Goal: Information Seeking & Learning: Learn about a topic

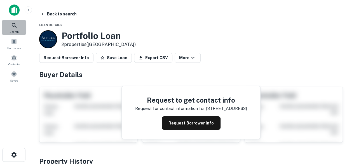
click at [15, 28] on icon at bounding box center [14, 25] width 7 height 7
click at [310, 81] on div "Buyer Details Request to get contact info Request for contact information for 1…" at bounding box center [190, 105] width 303 height 73
click at [13, 25] on icon at bounding box center [14, 25] width 7 height 7
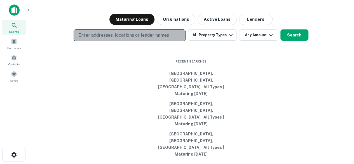
click at [88, 39] on p "Enter addresses, locations or lender names" at bounding box center [123, 35] width 90 height 7
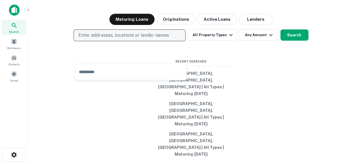
type input "**********"
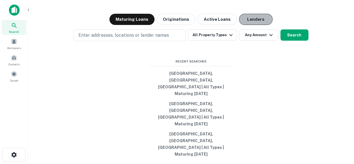
click at [256, 25] on button "Lenders" at bounding box center [256, 19] width 34 height 11
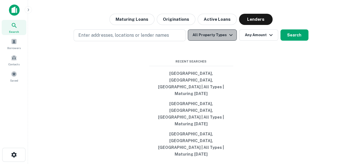
click at [230, 38] on icon "button" at bounding box center [230, 35] width 7 height 7
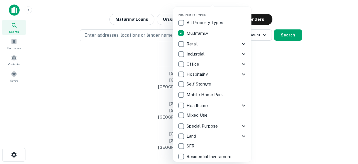
click at [304, 99] on div at bounding box center [179, 82] width 358 height 164
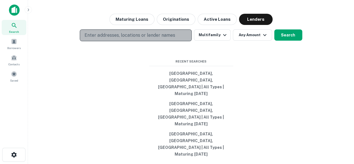
click at [149, 39] on p "Enter addresses, locations or lender names" at bounding box center [129, 35] width 90 height 7
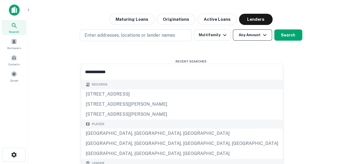
type input "**********"
click at [262, 38] on icon "button" at bounding box center [264, 35] width 7 height 7
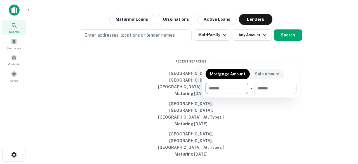
click at [328, 68] on div at bounding box center [179, 82] width 358 height 164
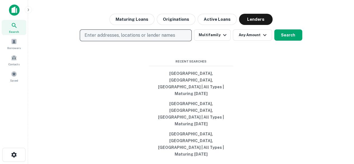
click at [156, 41] on button "Enter addresses, locations or lender names" at bounding box center [136, 35] width 112 height 12
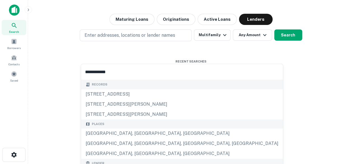
click at [100, 72] on input "**********" at bounding box center [182, 72] width 202 height 16
click at [123, 72] on input "**********" at bounding box center [182, 72] width 202 height 16
click at [286, 41] on button "Search" at bounding box center [288, 34] width 28 height 11
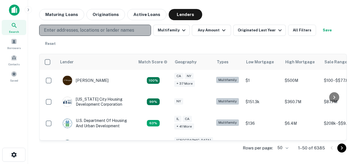
click at [117, 33] on p "Enter addresses, locations or lender names" at bounding box center [89, 30] width 90 height 7
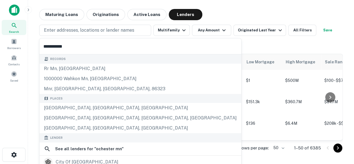
click at [43, 46] on input "**********" at bounding box center [140, 46] width 202 height 16
type input "**********"
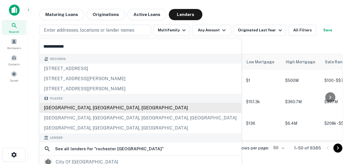
click at [86, 106] on div "Rochester, MN, USA" at bounding box center [140, 108] width 202 height 10
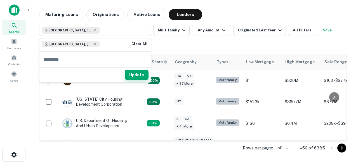
click at [142, 76] on button "Update" at bounding box center [137, 75] width 24 height 10
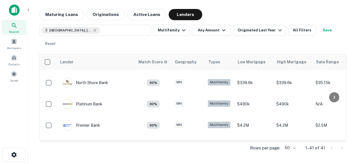
scroll to position [638, 0]
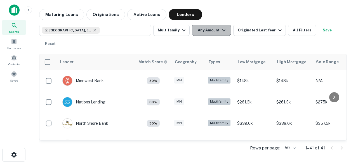
click at [222, 30] on icon "button" at bounding box center [223, 30] width 3 height 2
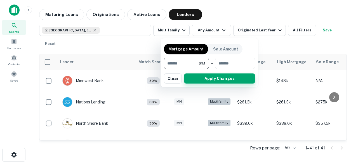
type input "*******"
click at [229, 79] on button "Apply Changes" at bounding box center [219, 78] width 71 height 10
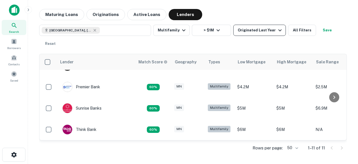
scroll to position [168, 0]
click at [277, 30] on icon "button" at bounding box center [280, 30] width 7 height 7
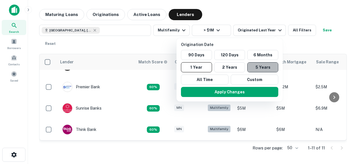
click at [259, 67] on button "5 Years" at bounding box center [262, 67] width 31 height 10
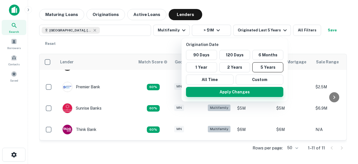
click at [247, 90] on button "Apply Changes" at bounding box center [234, 92] width 97 height 10
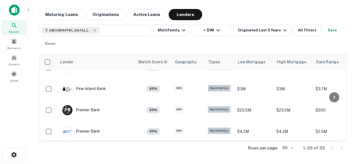
scroll to position [538, 0]
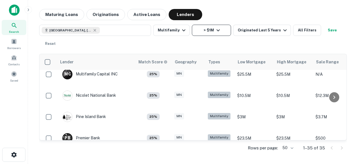
click at [217, 29] on icon "button" at bounding box center [218, 30] width 7 height 7
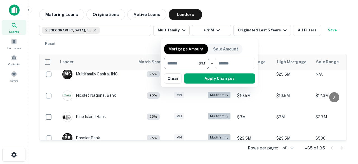
click at [169, 62] on input "*******" at bounding box center [181, 63] width 35 height 11
type input "*******"
click at [227, 80] on button "Apply Changes" at bounding box center [219, 78] width 71 height 10
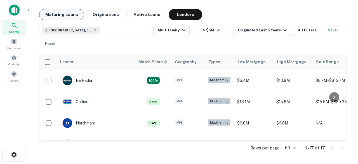
click at [62, 13] on button "Maturing Loans" at bounding box center [61, 14] width 45 height 11
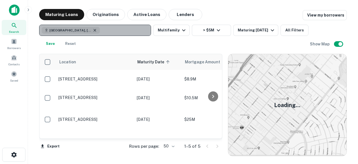
click at [93, 30] on icon "button" at bounding box center [95, 30] width 4 height 4
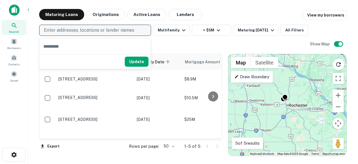
click at [84, 29] on p "Enter addresses, locations or lender names" at bounding box center [89, 30] width 90 height 7
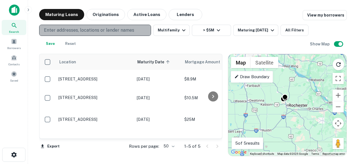
click at [84, 29] on p "Enter addresses, locations or lender names" at bounding box center [89, 30] width 90 height 7
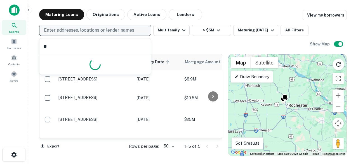
type input "*"
type input "********"
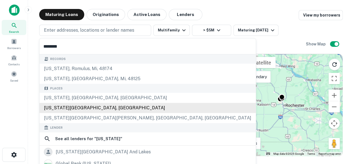
click at [63, 108] on div "New York State, USA" at bounding box center [147, 108] width 216 height 10
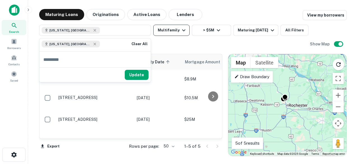
click at [183, 31] on icon "button" at bounding box center [183, 30] width 7 height 7
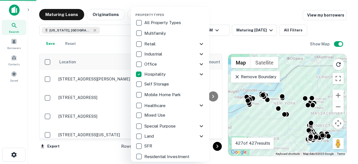
click at [216, 43] on div at bounding box center [179, 82] width 358 height 164
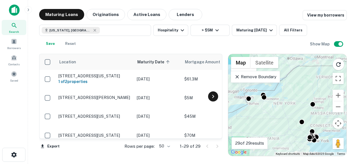
click at [213, 96] on icon at bounding box center [213, 96] width 7 height 7
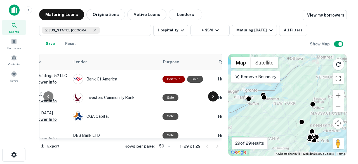
scroll to position [0, 235]
click at [213, 96] on icon at bounding box center [213, 96] width 7 height 7
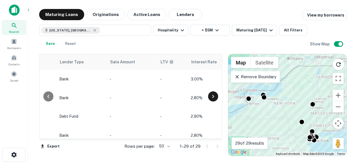
scroll to position [0, 470]
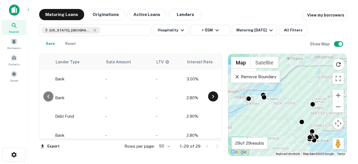
click at [212, 96] on icon at bounding box center [213, 96] width 7 height 7
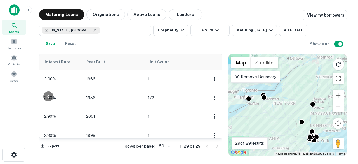
scroll to position [0, 613]
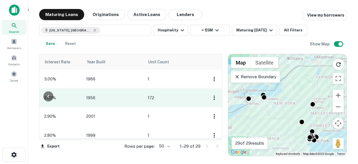
click at [213, 95] on td at bounding box center [214, 97] width 16 height 18
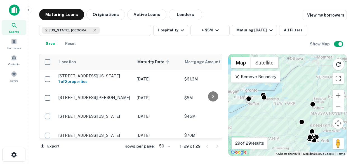
click at [237, 74] on icon at bounding box center [237, 77] width 6 height 6
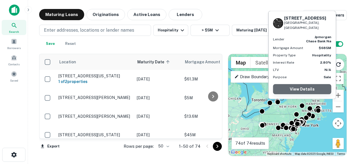
click at [302, 93] on link "View Details" at bounding box center [302, 89] width 58 height 10
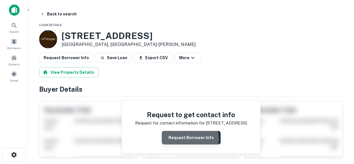
click at [189, 138] on button "Request Borrower Info" at bounding box center [191, 137] width 59 height 13
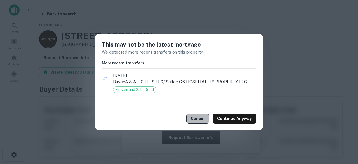
click at [197, 116] on button "Cancel" at bounding box center [197, 118] width 23 height 10
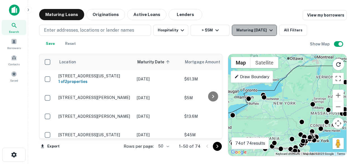
click at [272, 29] on icon "button" at bounding box center [271, 30] width 7 height 7
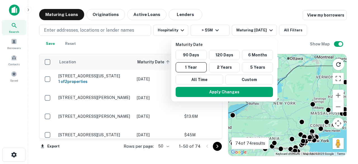
click at [302, 72] on div at bounding box center [179, 82] width 358 height 164
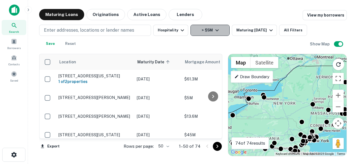
click at [216, 31] on icon "button" at bounding box center [217, 30] width 7 height 7
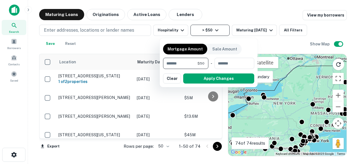
type input "*"
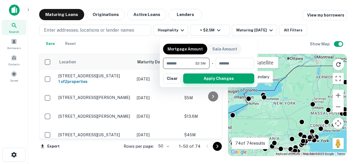
type input "*******"
click at [223, 79] on button "Apply Changes" at bounding box center [218, 78] width 71 height 10
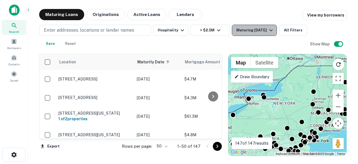
click at [270, 31] on icon "button" at bounding box center [271, 30] width 7 height 7
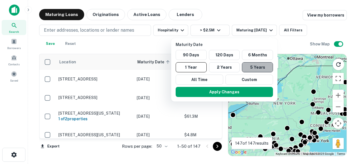
click at [263, 66] on button "5 Years" at bounding box center [257, 67] width 31 height 10
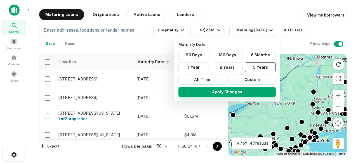
click at [226, 92] on button "Apply Changes" at bounding box center [226, 92] width 97 height 10
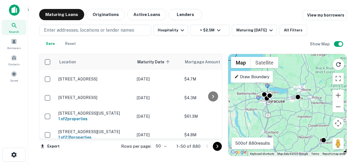
drag, startPoint x: 291, startPoint y: 99, endPoint x: 301, endPoint y: 58, distance: 42.3
click at [301, 58] on div "To activate drag with keyboard, press Alt + Enter. Once in keyboard drag state,…" at bounding box center [287, 105] width 118 height 102
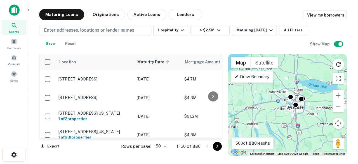
drag, startPoint x: 265, startPoint y: 114, endPoint x: 310, endPoint y: 136, distance: 49.9
click at [310, 136] on div "To activate drag with keyboard, press Alt + Enter. Once in keyboard drag state,…" at bounding box center [287, 105] width 118 height 102
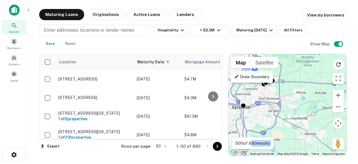
drag, startPoint x: 301, startPoint y: 121, endPoint x: 321, endPoint y: 124, distance: 19.5
click at [306, 122] on div "To activate drag with keyboard, press Alt + Enter. Once in keyboard drag state,…" at bounding box center [287, 105] width 118 height 102
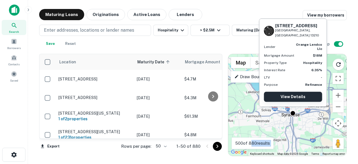
click at [287, 96] on link "View Details" at bounding box center [293, 96] width 58 height 10
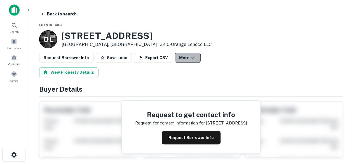
click at [191, 58] on icon "button" at bounding box center [192, 58] width 3 height 2
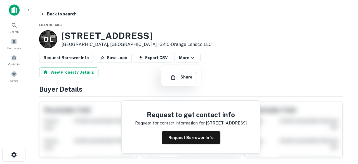
click at [228, 65] on div at bounding box center [179, 82] width 358 height 164
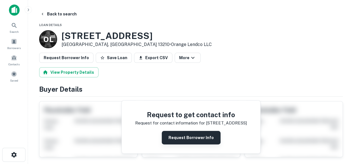
click at [189, 135] on button "Request Borrower Info" at bounding box center [191, 137] width 59 height 13
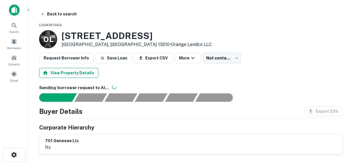
click at [63, 71] on button "View Property Details" at bounding box center [68, 73] width 59 height 10
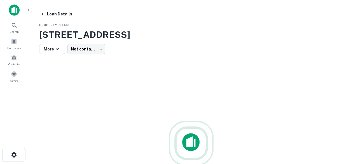
drag, startPoint x: 203, startPoint y: 34, endPoint x: 40, endPoint y: 36, distance: 163.1
click at [40, 36] on h3 "701 E Genesee St, Syracuse, NY, 13210" at bounding box center [190, 34] width 303 height 13
copy h3 "701 E Genesee St, Syracuse, NY, 13210"
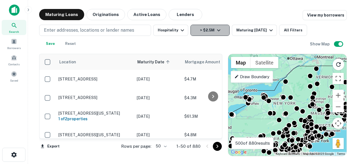
click at [219, 30] on icon "button" at bounding box center [218, 30] width 7 height 7
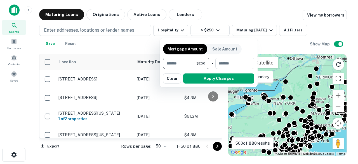
type input "*"
type input "*******"
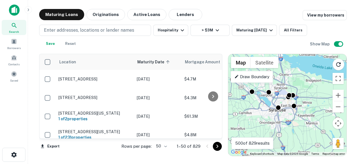
drag, startPoint x: 238, startPoint y: 107, endPoint x: 274, endPoint y: 149, distance: 54.9
click at [274, 149] on div "To activate drag with keyboard, press Alt + Enter. Once in keyboard drag state,…" at bounding box center [287, 105] width 118 height 102
click at [295, 106] on div at bounding box center [294, 105] width 8 height 8
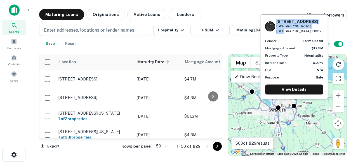
drag, startPoint x: 276, startPoint y: 22, endPoint x: 319, endPoint y: 32, distance: 43.9
click at [319, 32] on div "[STREET_ADDRESS]" at bounding box center [299, 26] width 47 height 15
copy div "[STREET_ADDRESS]"
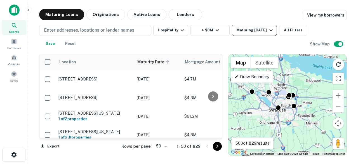
click at [274, 30] on icon "button" at bounding box center [271, 30] width 7 height 7
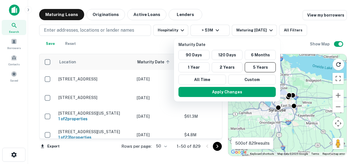
click at [253, 14] on div at bounding box center [179, 82] width 358 height 164
